Goal: Navigation & Orientation: Find specific page/section

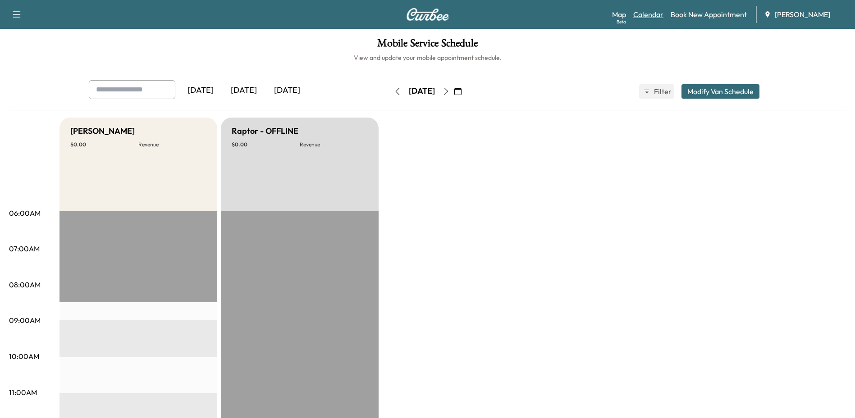
click at [657, 11] on link "Calendar" at bounding box center [648, 14] width 30 height 11
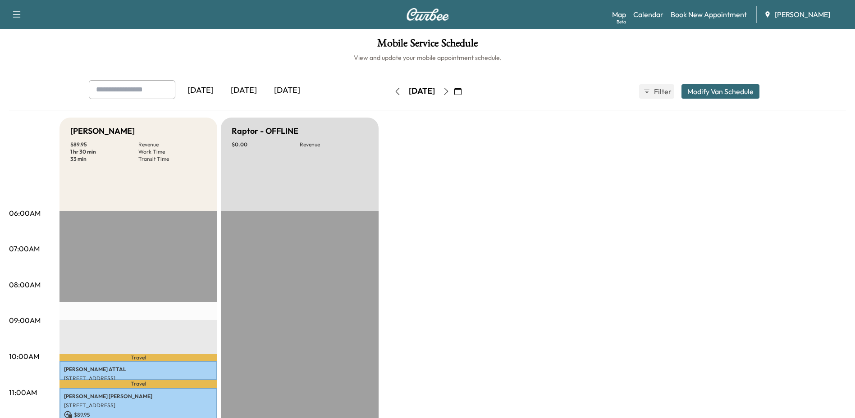
click at [450, 90] on icon "button" at bounding box center [445, 91] width 7 height 7
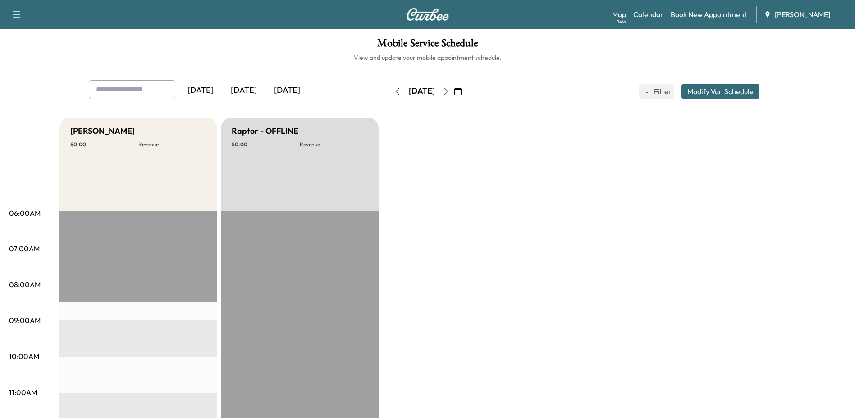
click at [394, 91] on icon "button" at bounding box center [397, 91] width 7 height 7
